Goal: Find specific fact: Find specific fact

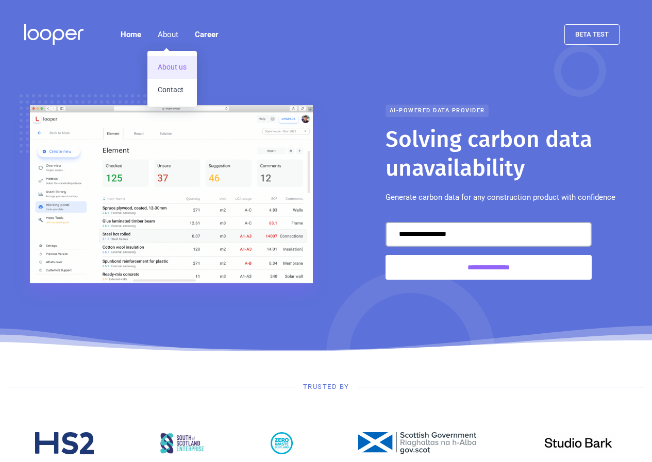
click at [174, 56] on link "About us" at bounding box center [171, 67] width 49 height 23
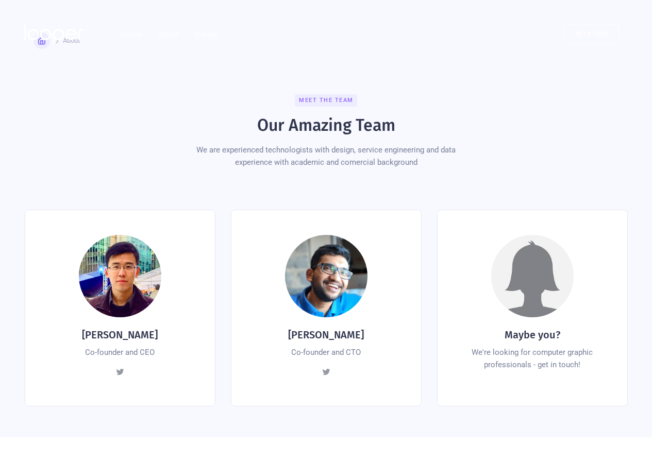
scroll to position [296, 0]
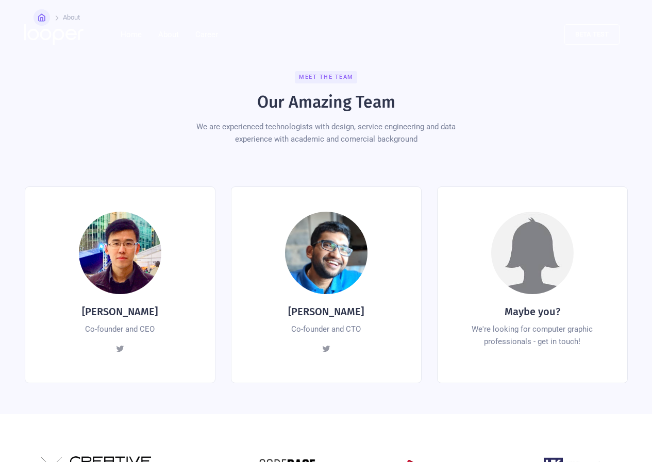
drag, startPoint x: 382, startPoint y: 209, endPoint x: 293, endPoint y: 214, distance: 88.7
click at [293, 214] on div "[PERSON_NAME] Co-founder and CTO View Posts" at bounding box center [326, 284] width 191 height 197
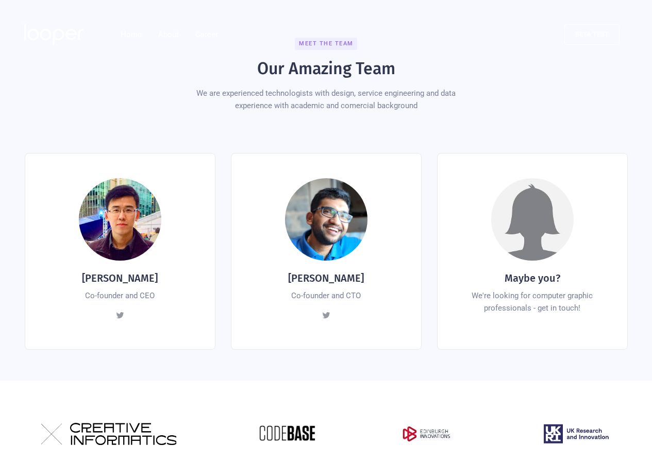
scroll to position [347, 0]
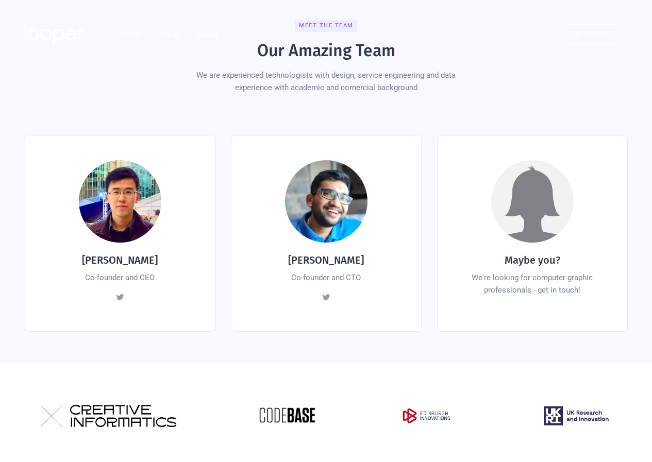
click at [289, 253] on h4 "[PERSON_NAME]" at bounding box center [326, 260] width 76 height 14
drag, startPoint x: 291, startPoint y: 163, endPoint x: 387, endPoint y: 192, distance: 100.0
click at [387, 192] on div "[PERSON_NAME] Co-founder and CTO View Posts" at bounding box center [326, 233] width 191 height 197
copy h4 "[PERSON_NAME]"
click at [291, 253] on h4 "[PERSON_NAME]" at bounding box center [326, 260] width 76 height 14
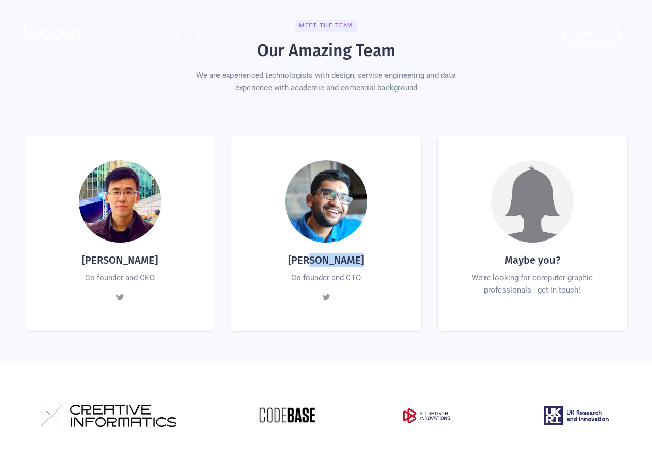
click at [291, 253] on h4 "[PERSON_NAME]" at bounding box center [326, 260] width 76 height 14
click at [364, 253] on h4 "[PERSON_NAME]" at bounding box center [326, 260] width 76 height 14
drag, startPoint x: 391, startPoint y: 159, endPoint x: 289, endPoint y: 154, distance: 102.1
click at [289, 154] on div "[PERSON_NAME] Co-founder and CTO View Posts" at bounding box center [326, 233] width 191 height 197
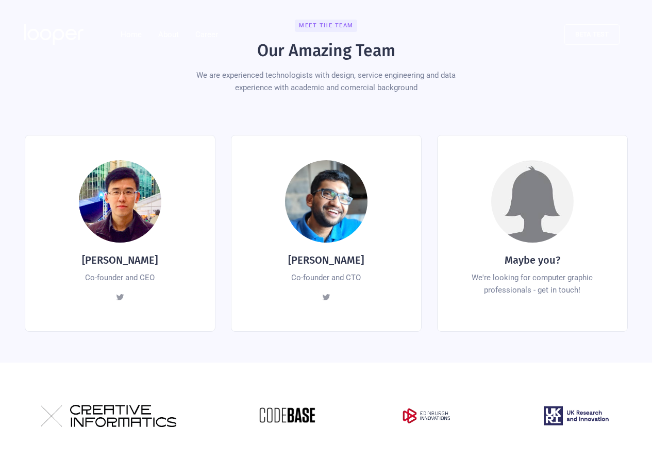
copy h4 "[PERSON_NAME]"
click at [351, 271] on div "Co-founder and CTO" at bounding box center [326, 277] width 70 height 12
drag, startPoint x: 351, startPoint y: 177, endPoint x: 309, endPoint y: 5, distance: 176.8
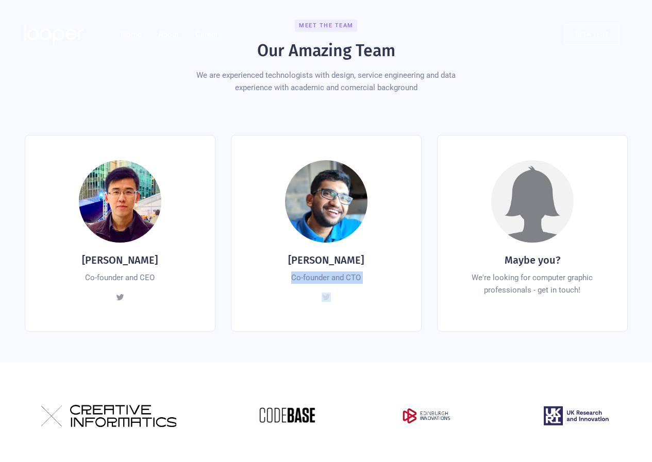
click at [351, 271] on div "Co-founder and CTO" at bounding box center [326, 277] width 70 height 12
copy div "Co-founder and CTO"
